Goal: Book appointment/travel/reservation

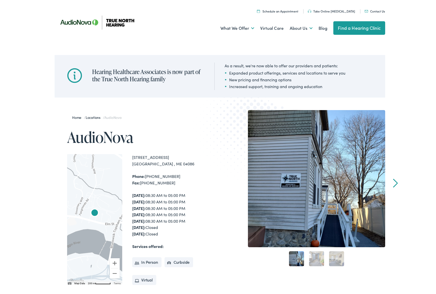
click at [329, 10] on link "Take Online [MEDICAL_DATA]" at bounding box center [331, 10] width 47 height 4
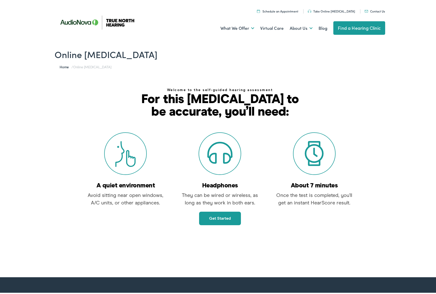
click at [219, 221] on link "Get started" at bounding box center [220, 218] width 42 height 14
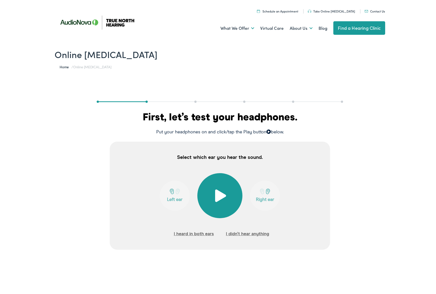
click at [218, 194] on span at bounding box center [220, 194] width 12 height 13
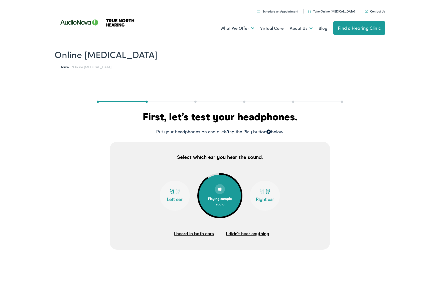
click at [168, 190] on span at bounding box center [171, 191] width 6 height 6
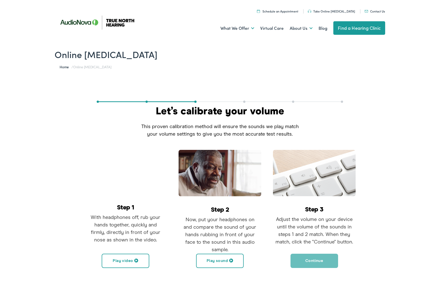
click at [214, 264] on button "Play sound" at bounding box center [220, 260] width 48 height 14
click at [221, 261] on button "Pause sound" at bounding box center [220, 260] width 48 height 14
click at [318, 262] on button "Continue" at bounding box center [314, 260] width 48 height 14
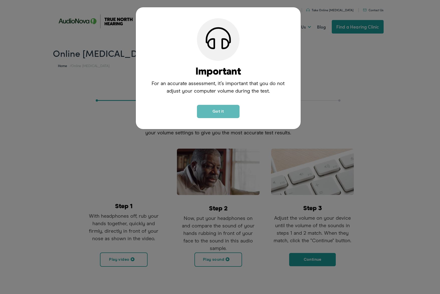
click at [216, 110] on button "Got it" at bounding box center [218, 111] width 43 height 13
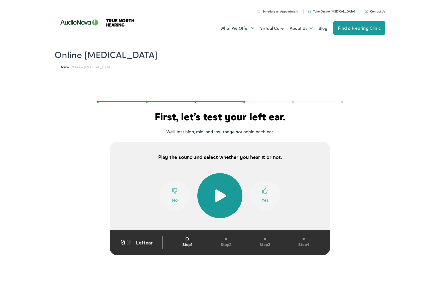
click at [214, 198] on span at bounding box center [220, 194] width 12 height 13
click at [264, 190] on span at bounding box center [265, 192] width 6 height 10
click at [263, 197] on button "Yes" at bounding box center [265, 194] width 30 height 30
click at [173, 195] on span at bounding box center [175, 192] width 6 height 10
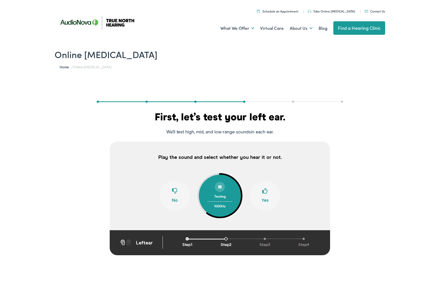
click at [270, 188] on button "Yes" at bounding box center [265, 194] width 30 height 30
click at [262, 192] on span at bounding box center [265, 192] width 6 height 10
click at [172, 194] on span at bounding box center [175, 192] width 6 height 10
click at [269, 192] on button "Yes" at bounding box center [265, 194] width 30 height 30
click at [268, 193] on button "Yes" at bounding box center [265, 194] width 30 height 30
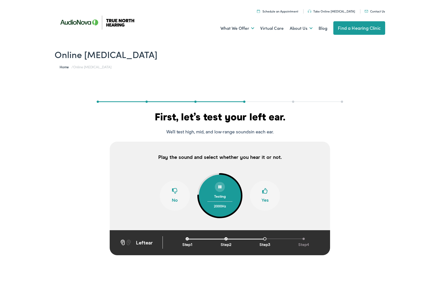
click at [175, 189] on span at bounding box center [175, 192] width 6 height 10
click at [262, 189] on span at bounding box center [265, 192] width 6 height 10
click at [174, 189] on span at bounding box center [175, 192] width 6 height 10
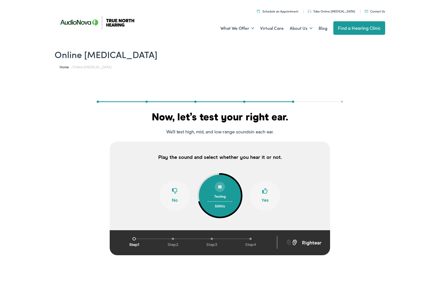
click at [267, 202] on button "Yes" at bounding box center [265, 194] width 30 height 30
click at [265, 200] on button "Yes" at bounding box center [265, 194] width 30 height 30
click at [174, 192] on span at bounding box center [175, 192] width 6 height 10
click at [268, 194] on button "Yes" at bounding box center [265, 194] width 30 height 30
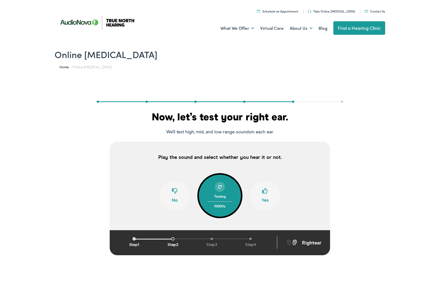
click at [180, 196] on button "No" at bounding box center [175, 194] width 30 height 30
click at [263, 198] on button "Yes" at bounding box center [265, 194] width 30 height 30
click at [160, 193] on button "No" at bounding box center [175, 194] width 30 height 30
click at [263, 194] on span at bounding box center [265, 192] width 6 height 10
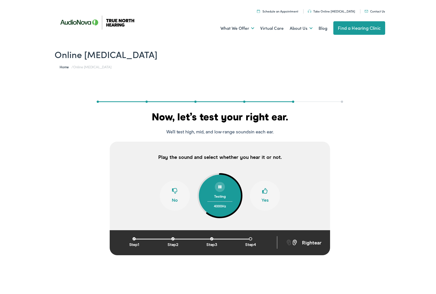
click at [262, 194] on span at bounding box center [265, 192] width 6 height 10
click at [180, 192] on button "No" at bounding box center [175, 194] width 30 height 30
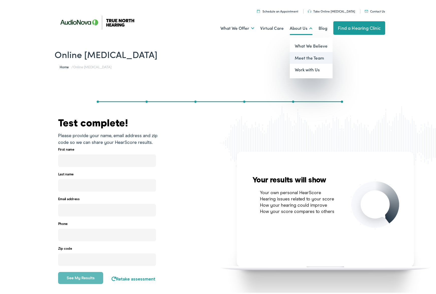
click at [310, 56] on link "Meet the Team" at bounding box center [311, 57] width 43 height 12
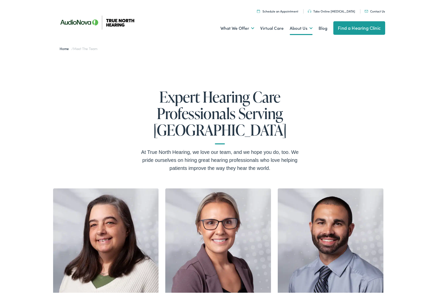
click at [286, 10] on link "Schedule an Appointment" at bounding box center [277, 10] width 41 height 4
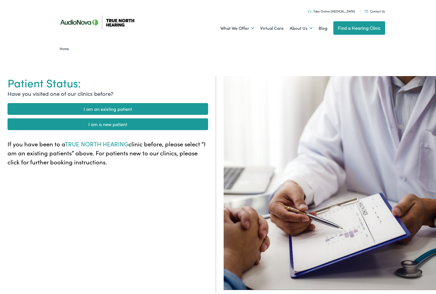
click at [112, 120] on link "I am a new patient" at bounding box center [108, 123] width 201 height 12
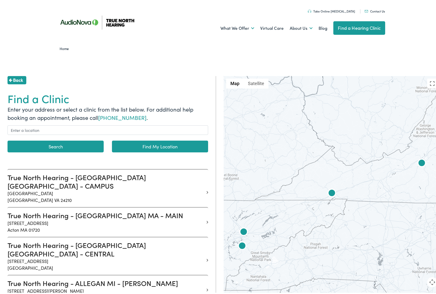
drag, startPoint x: 384, startPoint y: 183, endPoint x: 240, endPoint y: 183, distance: 143.9
click at [245, 183] on div at bounding box center [332, 192] width 216 height 235
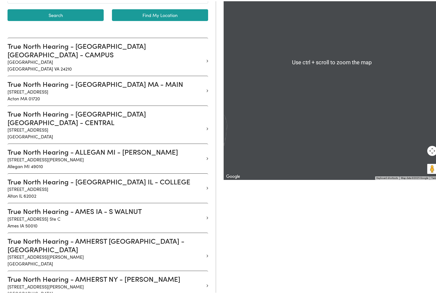
scroll to position [133, 0]
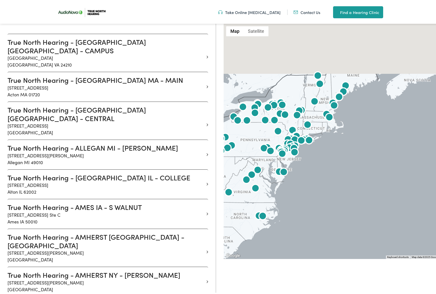
drag, startPoint x: 327, startPoint y: 90, endPoint x: 300, endPoint y: 192, distance: 104.8
click at [299, 195] on div at bounding box center [341, 140] width 234 height 235
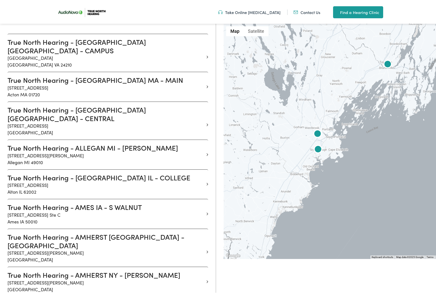
drag, startPoint x: 387, startPoint y: 103, endPoint x: 360, endPoint y: 139, distance: 45.2
click at [360, 139] on div at bounding box center [341, 140] width 234 height 235
click at [386, 64] on img at bounding box center [388, 64] width 12 height 12
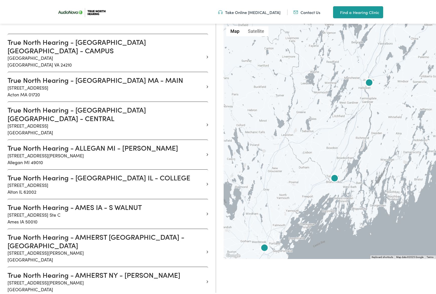
click at [332, 178] on img at bounding box center [334, 178] width 12 height 12
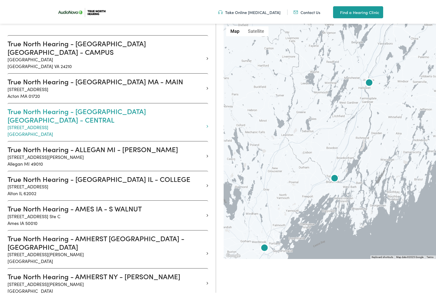
scroll to position [0, 0]
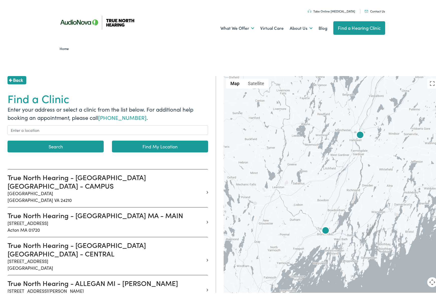
click at [323, 230] on img at bounding box center [325, 230] width 12 height 12
click at [42, 130] on input "text" at bounding box center [108, 129] width 201 height 10
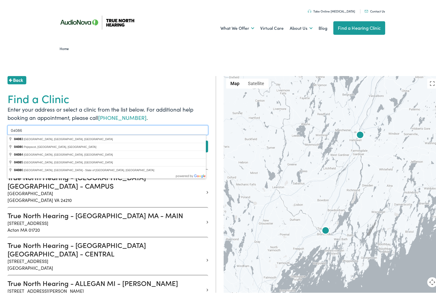
type input "04086"
click at [8, 139] on button "Search" at bounding box center [56, 145] width 96 height 12
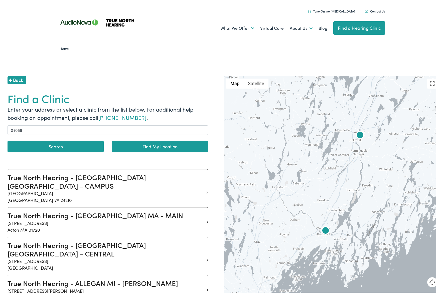
click at [85, 142] on button "Search" at bounding box center [56, 145] width 96 height 12
click at [65, 149] on button "Search" at bounding box center [56, 145] width 96 height 12
click at [47, 147] on button "Search" at bounding box center [56, 145] width 96 height 12
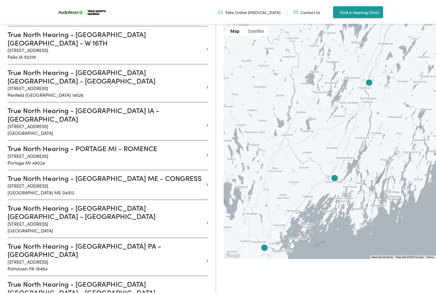
scroll to position [5722, 0]
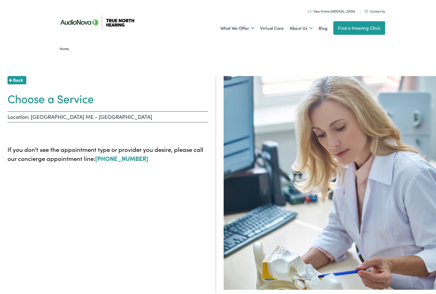
click at [50, 98] on h1 "Choose a Service" at bounding box center [108, 97] width 201 height 13
click at [40, 116] on p "Location: [GEOGRAPHIC_DATA] ME - [GEOGRAPHIC_DATA]" at bounding box center [108, 115] width 201 height 11
click at [70, 114] on p "Location: [GEOGRAPHIC_DATA] ME - [GEOGRAPHIC_DATA]" at bounding box center [108, 115] width 201 height 11
click at [179, 61] on body "Schedule an Appointment - [GEOGRAPHIC_DATA], [GEOGRAPHIC_DATA], [GEOGRAPHIC_DAT…" at bounding box center [220, 241] width 440 height 482
